Goal: Task Accomplishment & Management: Use online tool/utility

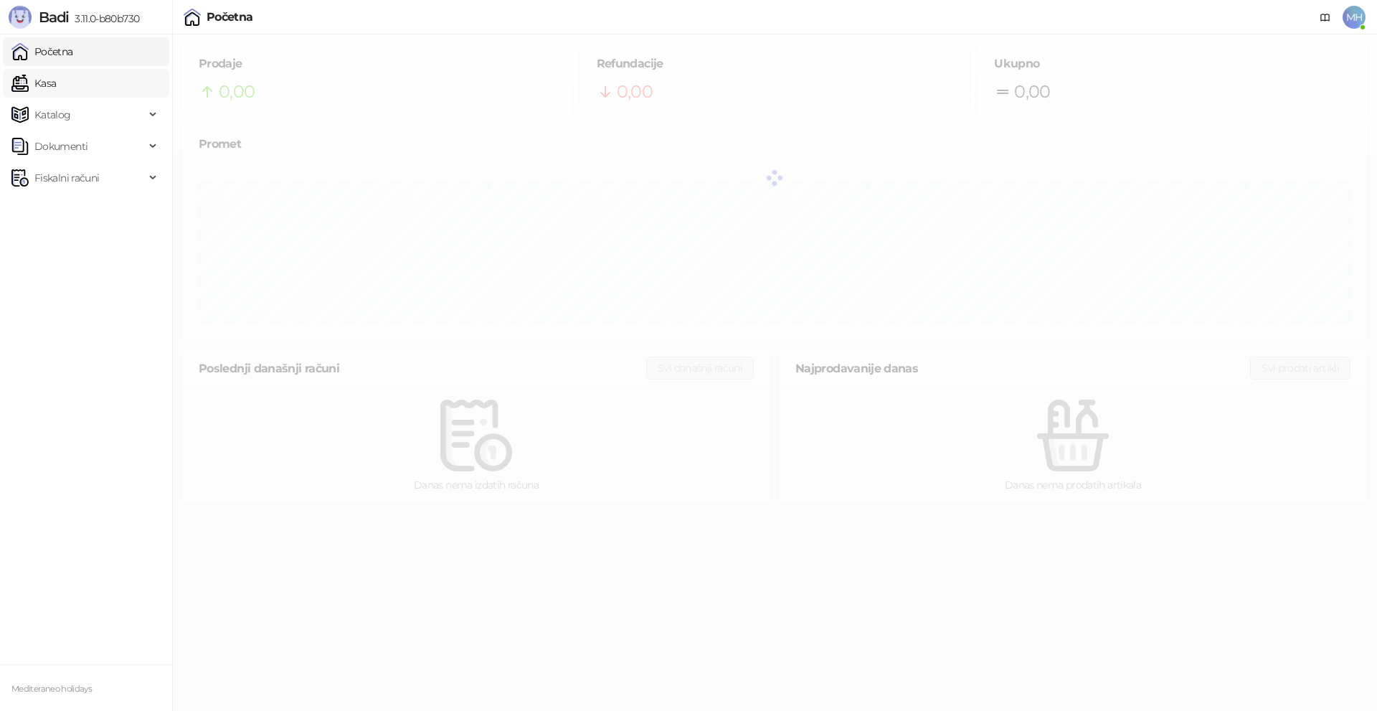
click at [45, 86] on link "Kasa" at bounding box center [33, 83] width 44 height 29
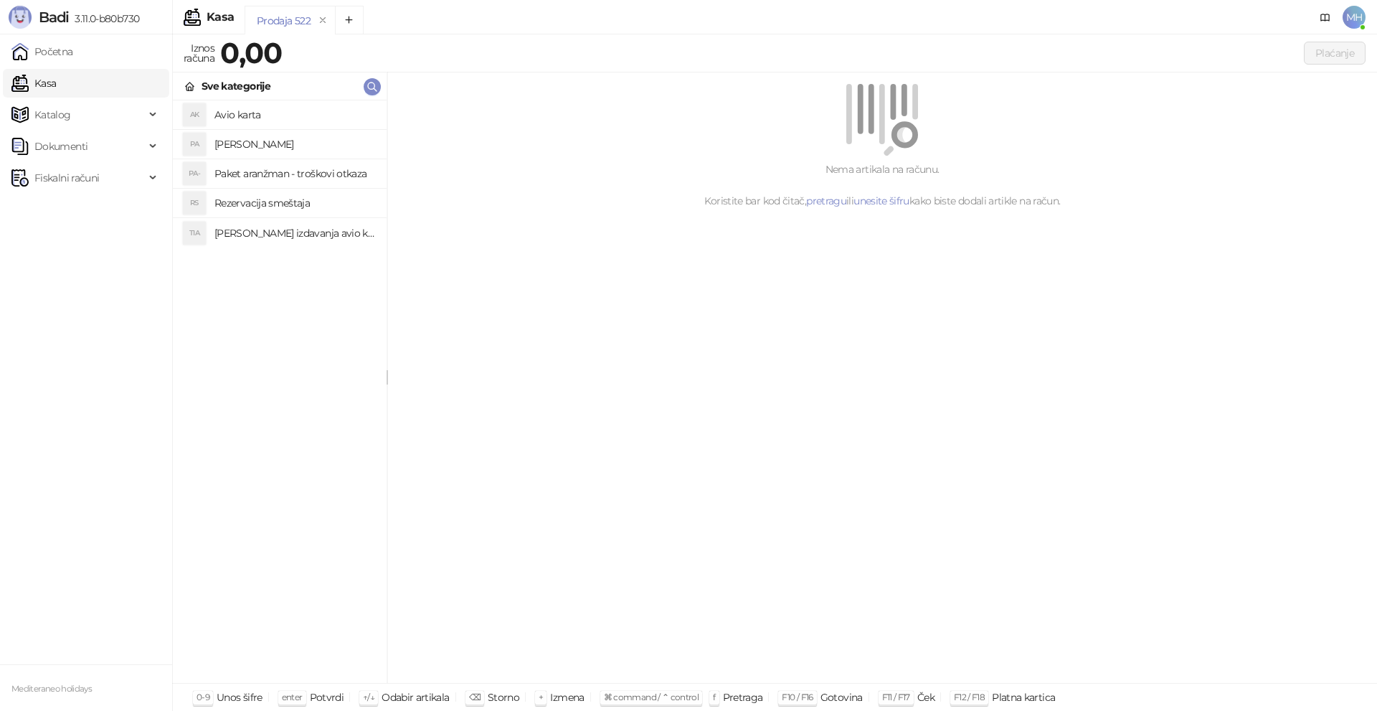
click at [265, 143] on h4 "[PERSON_NAME]" at bounding box center [294, 144] width 161 height 23
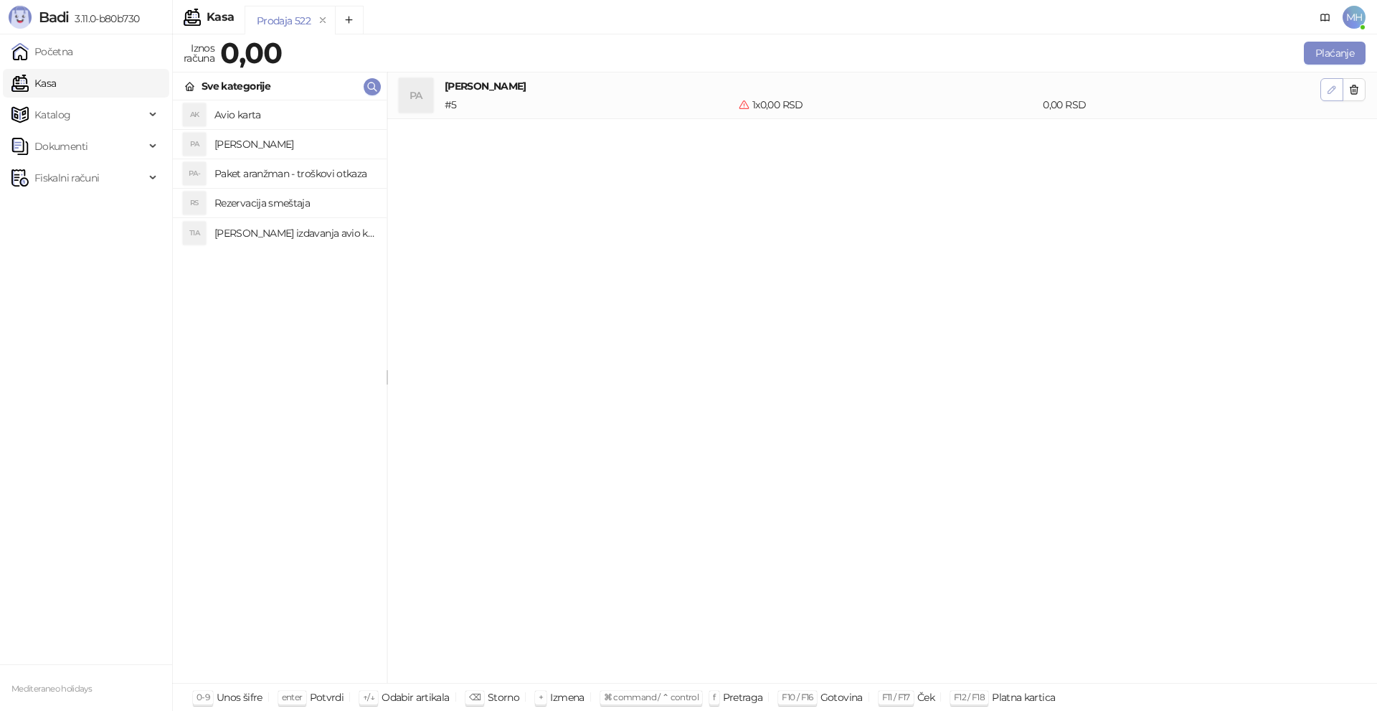
click at [1322, 90] on button "button" at bounding box center [1331, 89] width 23 height 23
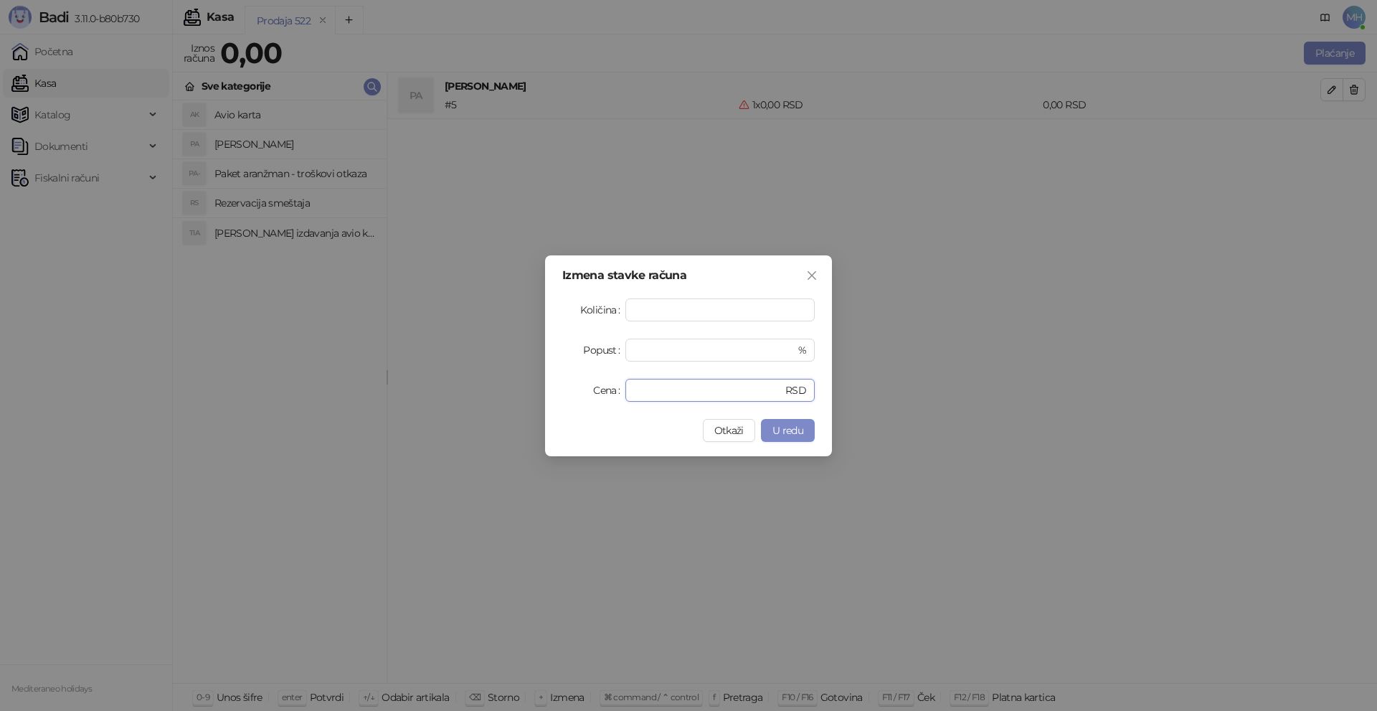
drag, startPoint x: 656, startPoint y: 381, endPoint x: 551, endPoint y: 379, distance: 104.7
click at [559, 383] on div "Izmena stavke računa Količina * Popust * % Cena * RSD Otkaži U redu" at bounding box center [688, 355] width 287 height 201
type input "*****"
click at [795, 425] on span "U redu" at bounding box center [787, 430] width 31 height 13
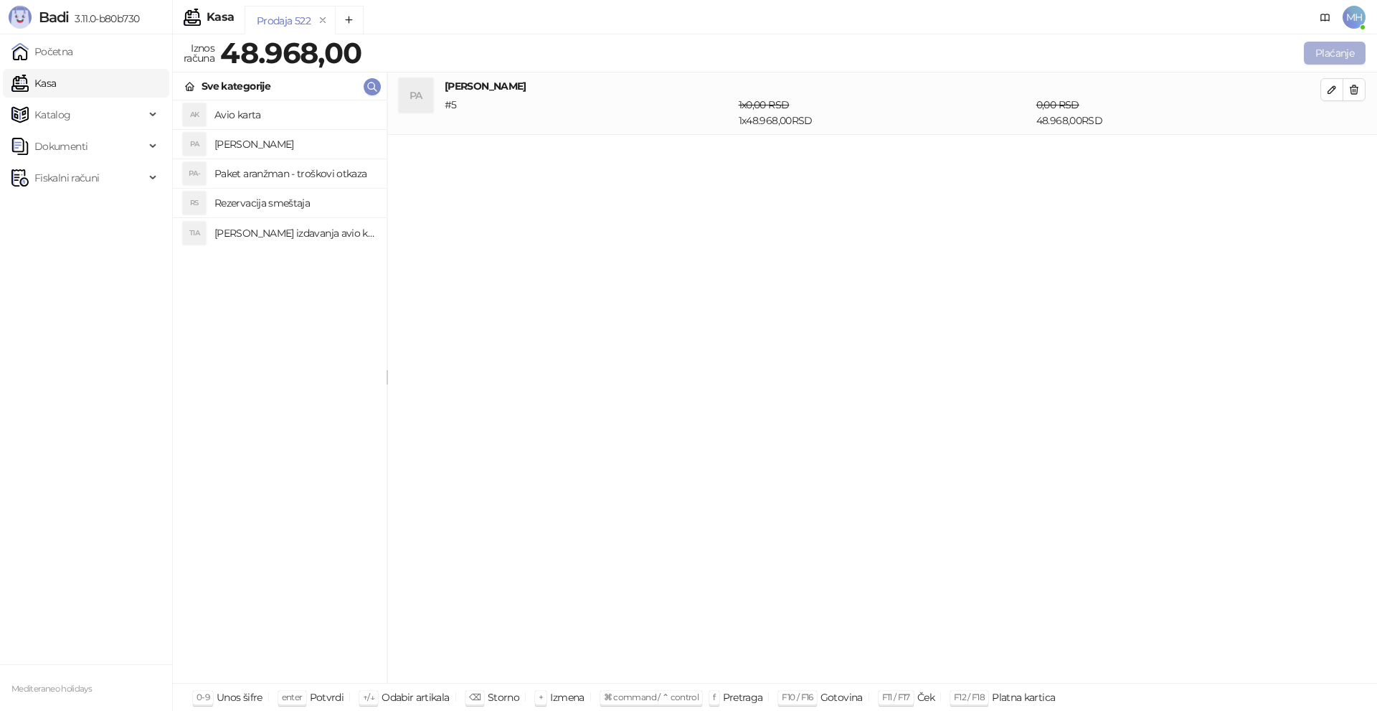
click at [1334, 42] on button "Plaćanje" at bounding box center [1335, 53] width 62 height 23
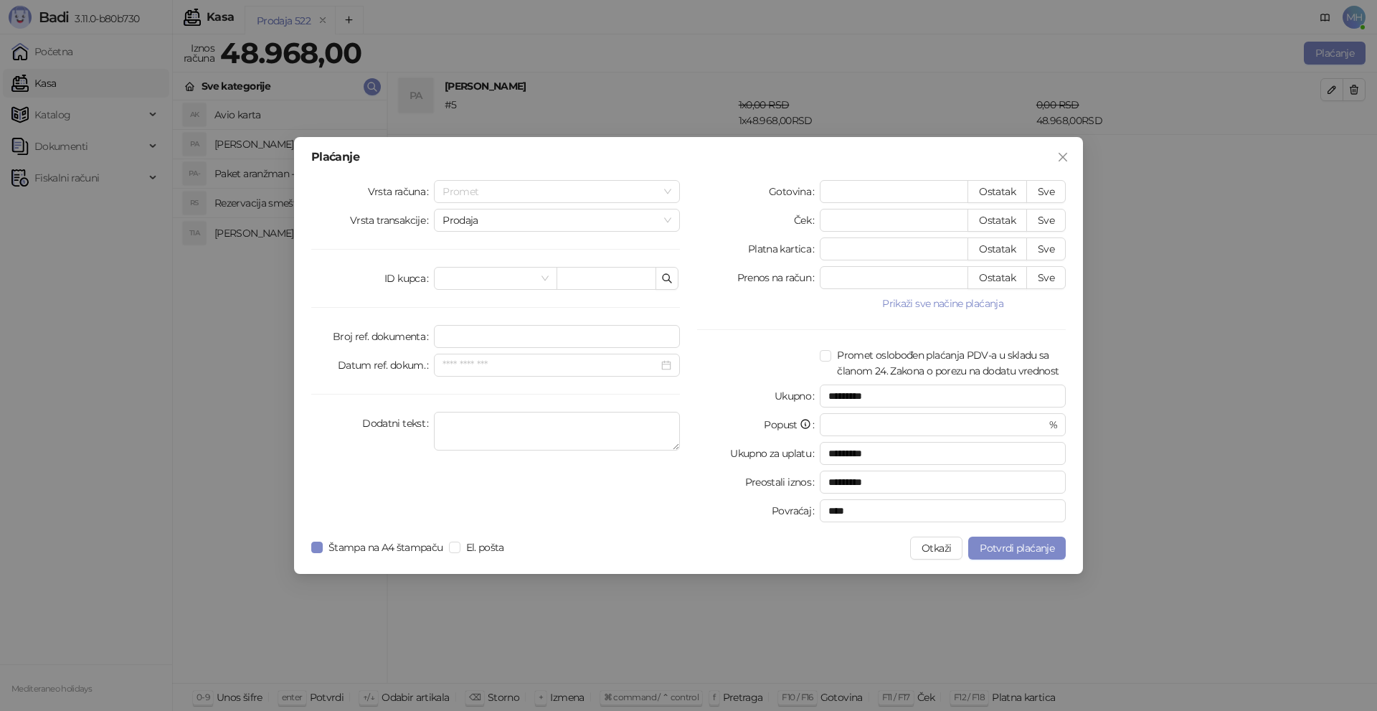
drag, startPoint x: 671, startPoint y: 189, endPoint x: 607, endPoint y: 204, distance: 65.7
click at [668, 190] on span "Promet" at bounding box center [556, 192] width 229 height 22
click at [479, 288] on div "Avans" at bounding box center [556, 289] width 223 height 16
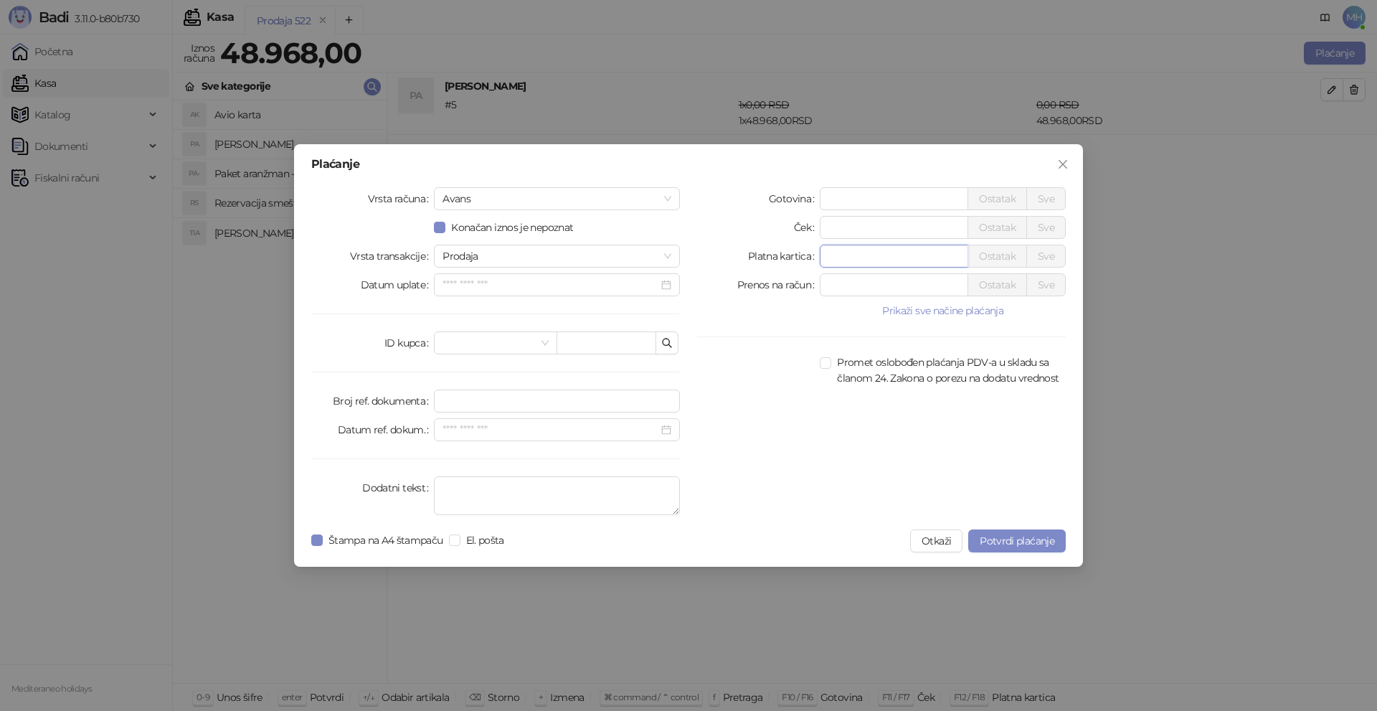
drag, startPoint x: 858, startPoint y: 259, endPoint x: 785, endPoint y: 259, distance: 73.1
click at [787, 259] on div "Platna kartica * Ostatak Sve" at bounding box center [881, 256] width 369 height 23
type input "*****"
click at [475, 491] on textarea "Dodatni tekst" at bounding box center [557, 495] width 246 height 39
type textarea "*********"
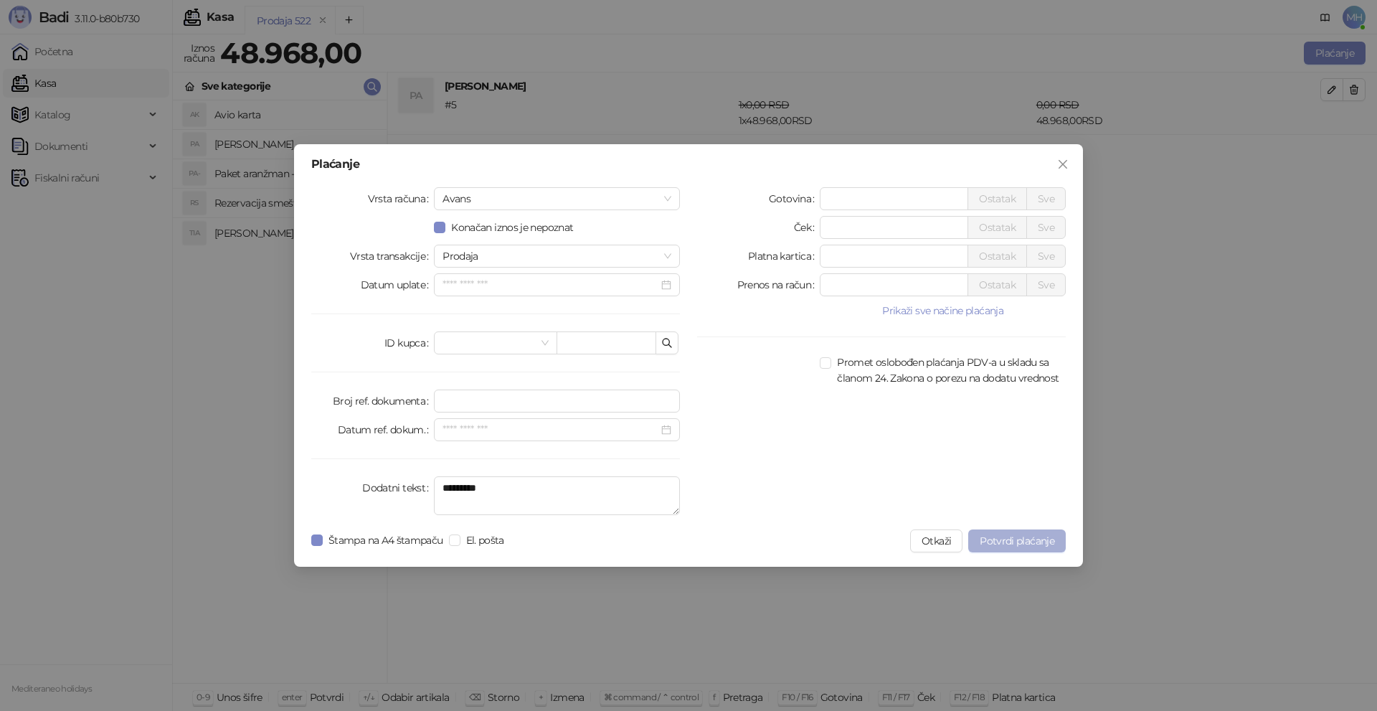
click at [1036, 539] on span "Potvrdi plaćanje" at bounding box center [1017, 540] width 75 height 13
